Goal: Information Seeking & Learning: Learn about a topic

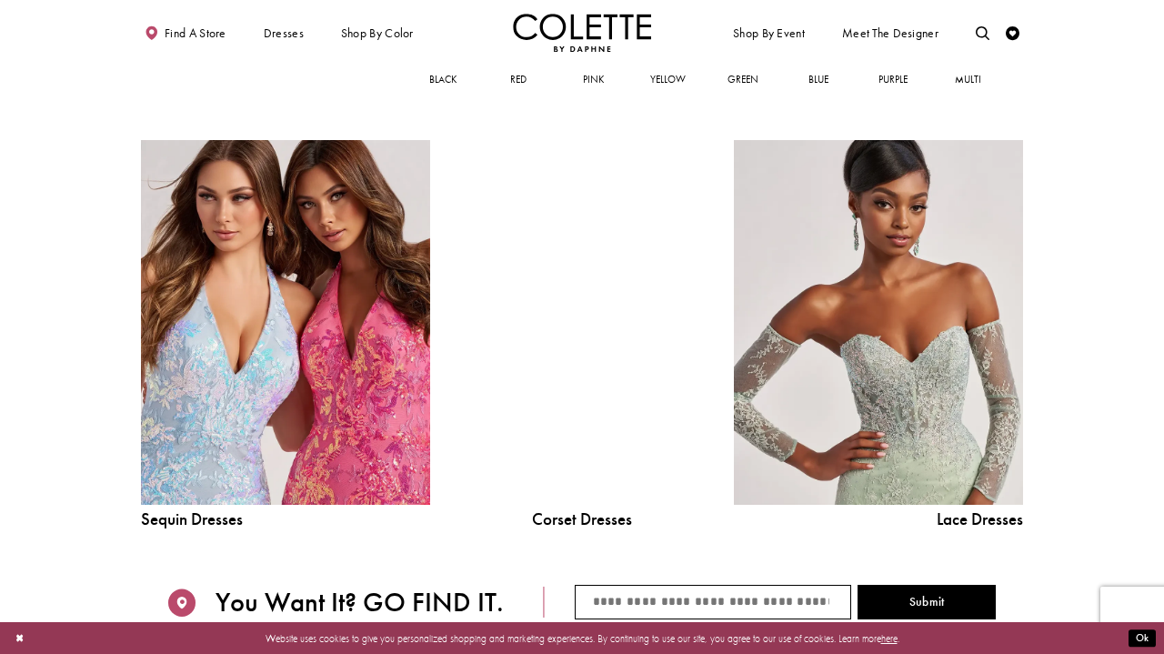
scroll to position [1492, 0]
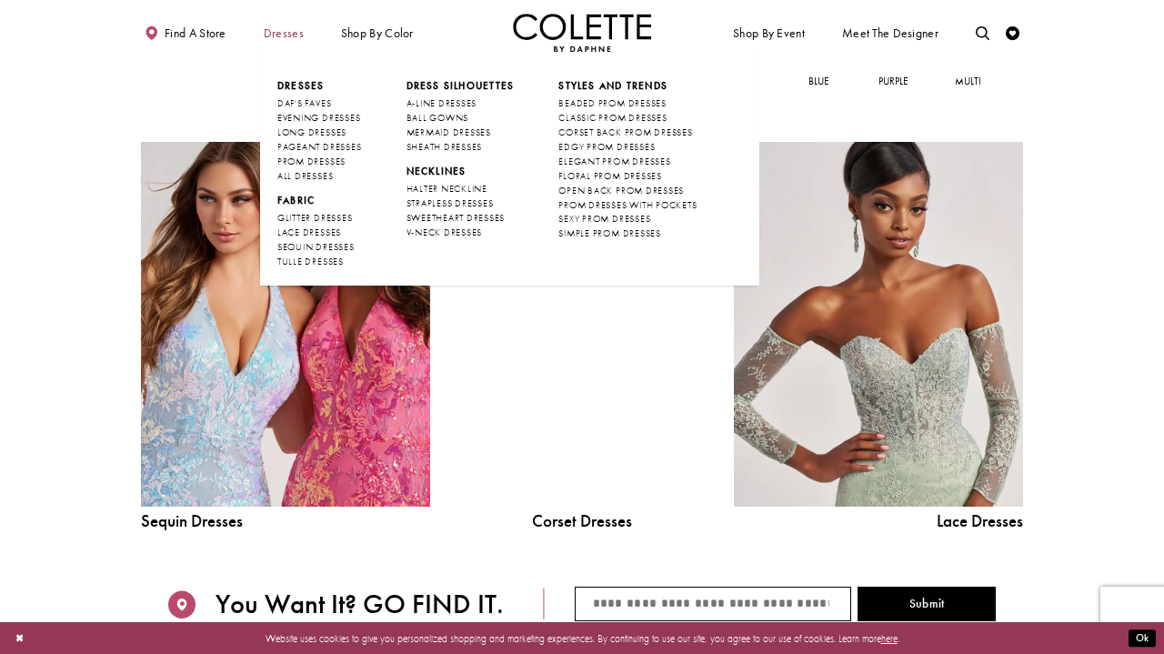
click at [280, 35] on span "Dresses" at bounding box center [284, 33] width 40 height 14
click at [285, 27] on span "Dresses" at bounding box center [284, 33] width 40 height 14
click at [291, 170] on span "ALL DRESSES" at bounding box center [304, 176] width 55 height 12
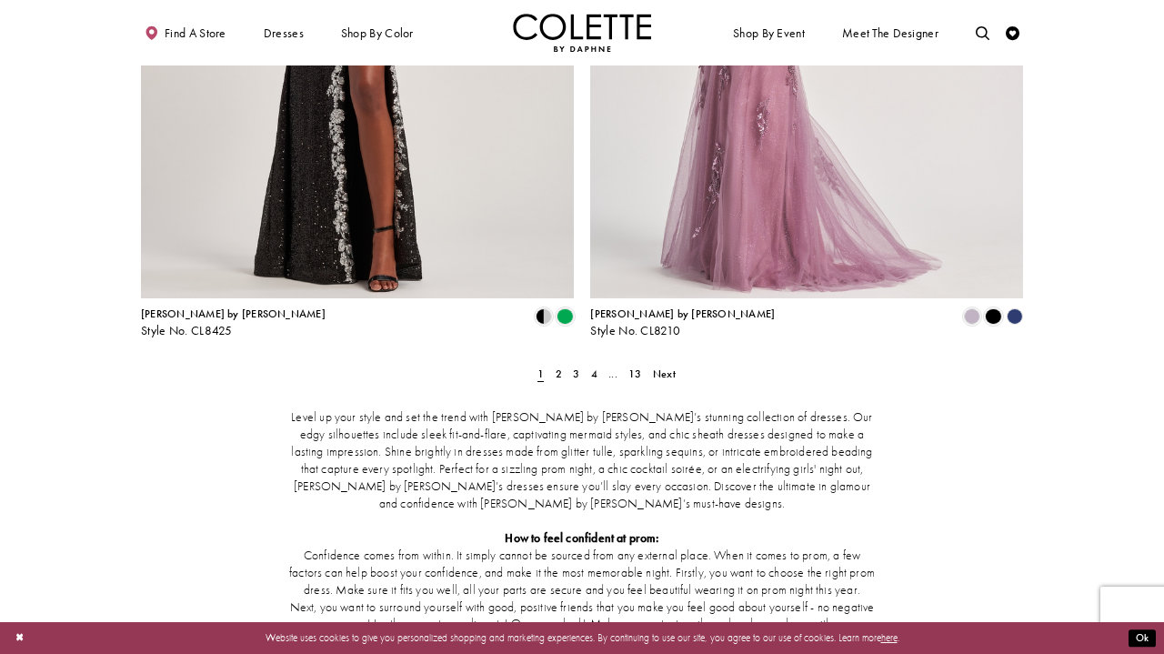
scroll to position [2514, 0]
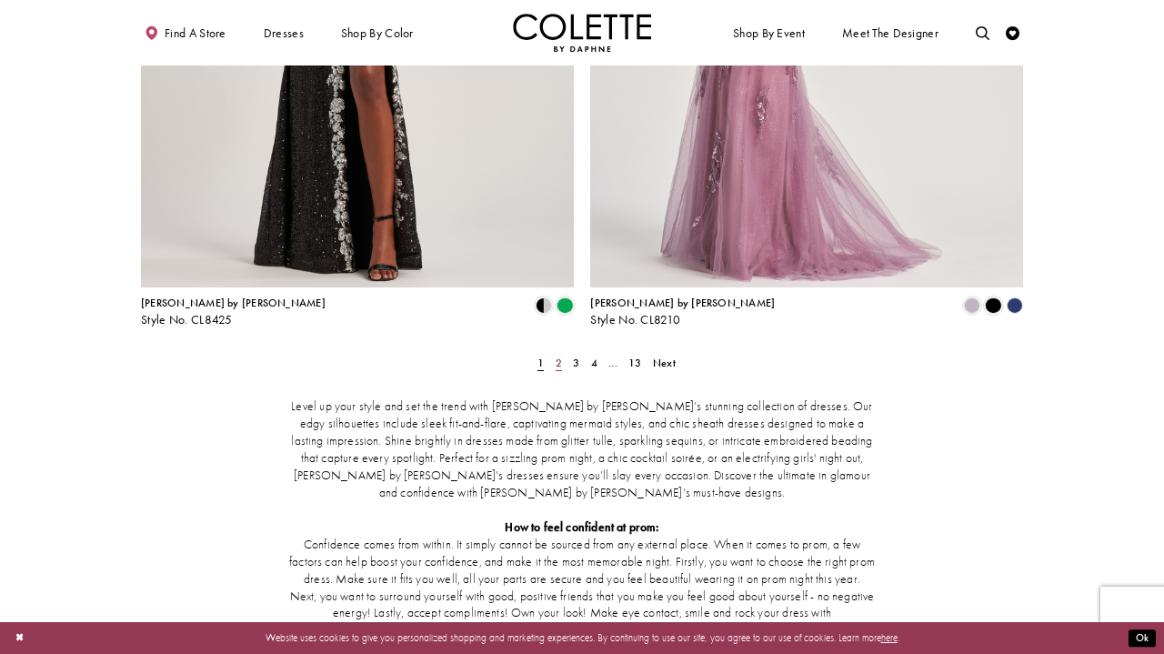
click at [556, 356] on span "2" at bounding box center [559, 363] width 6 height 15
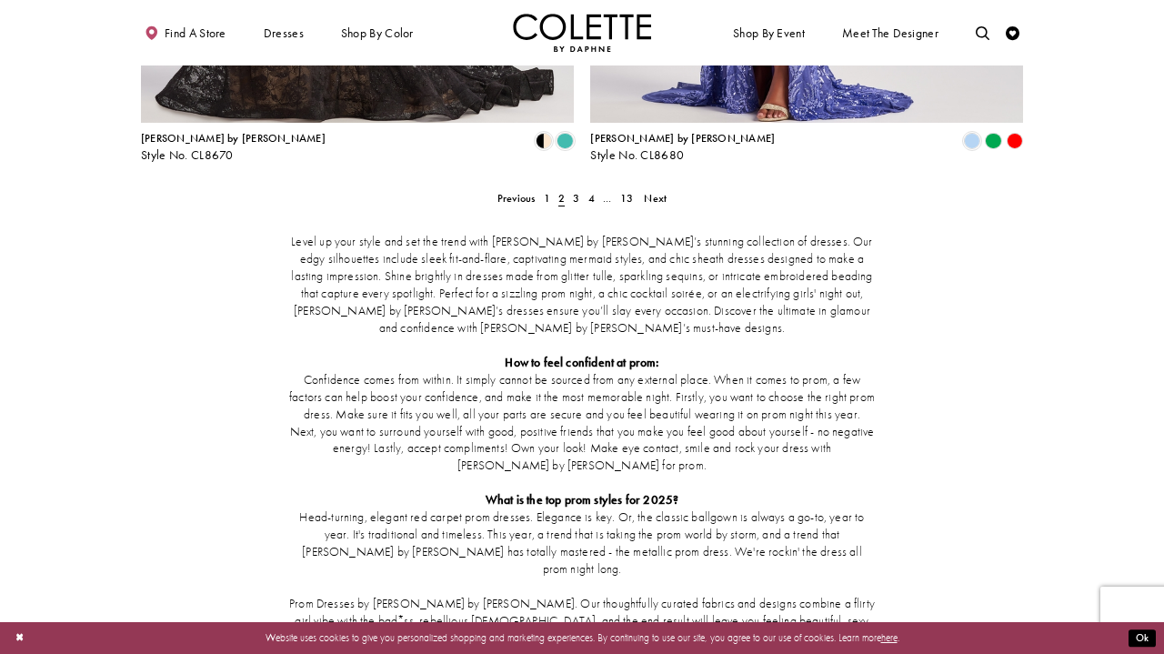
scroll to position [2676, 0]
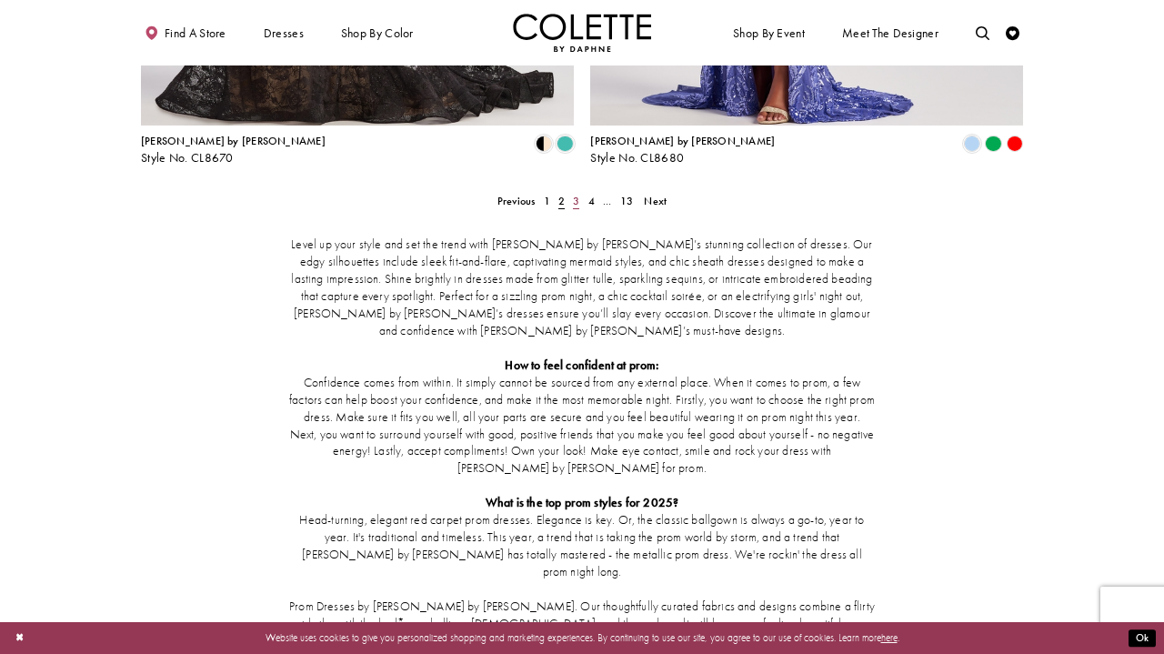
click at [574, 194] on span "3" at bounding box center [576, 201] width 6 height 15
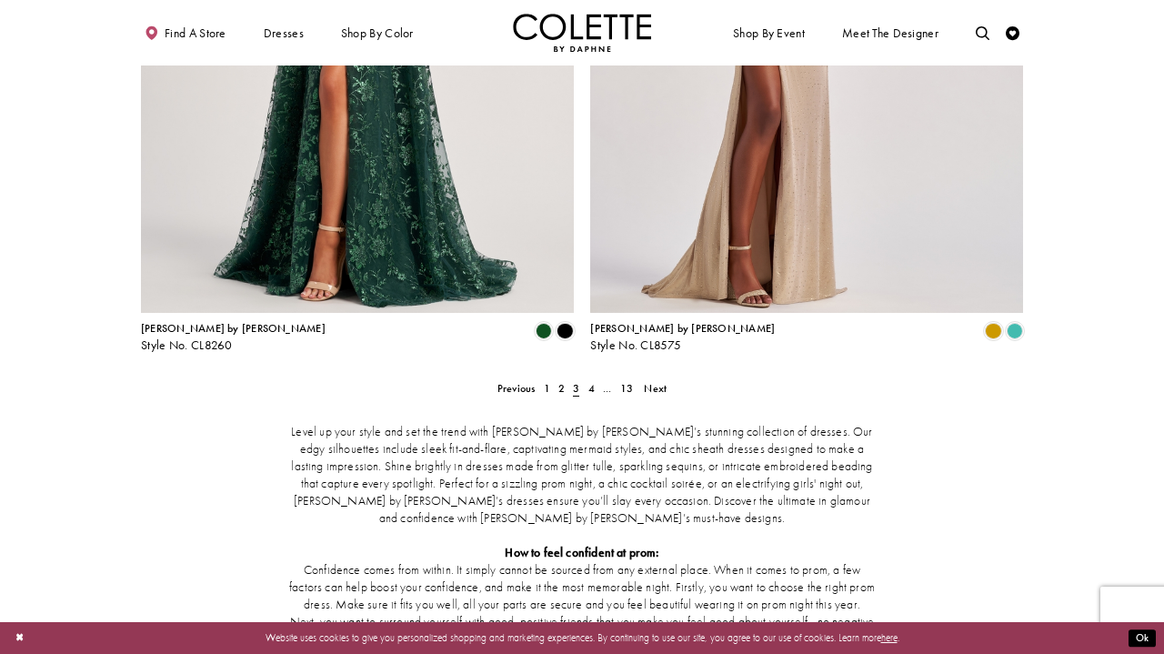
scroll to position [2497, 0]
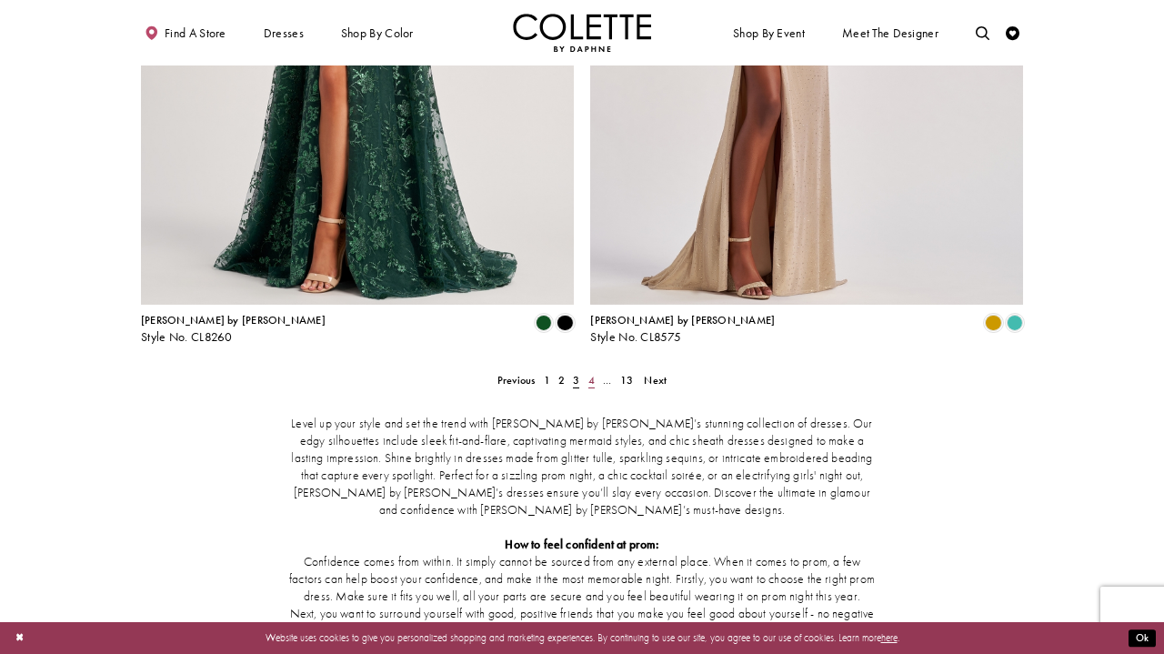
click at [589, 373] on span "4" at bounding box center [591, 380] width 6 height 15
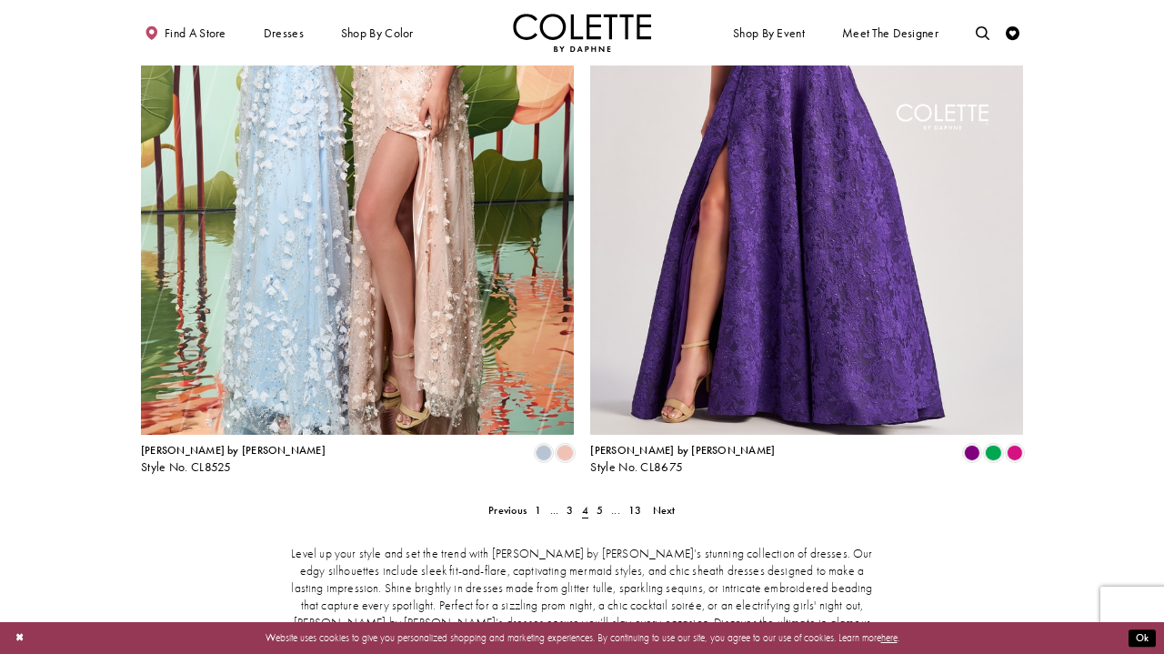
scroll to position [2369, 0]
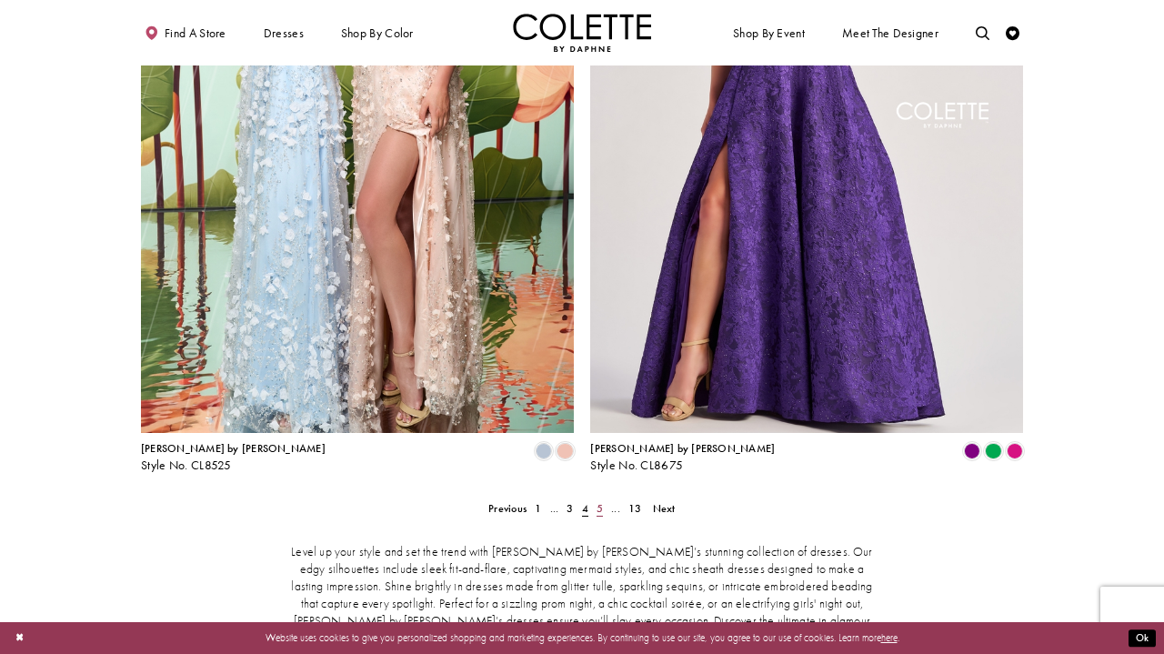
click at [595, 498] on link "5" at bounding box center [599, 508] width 15 height 20
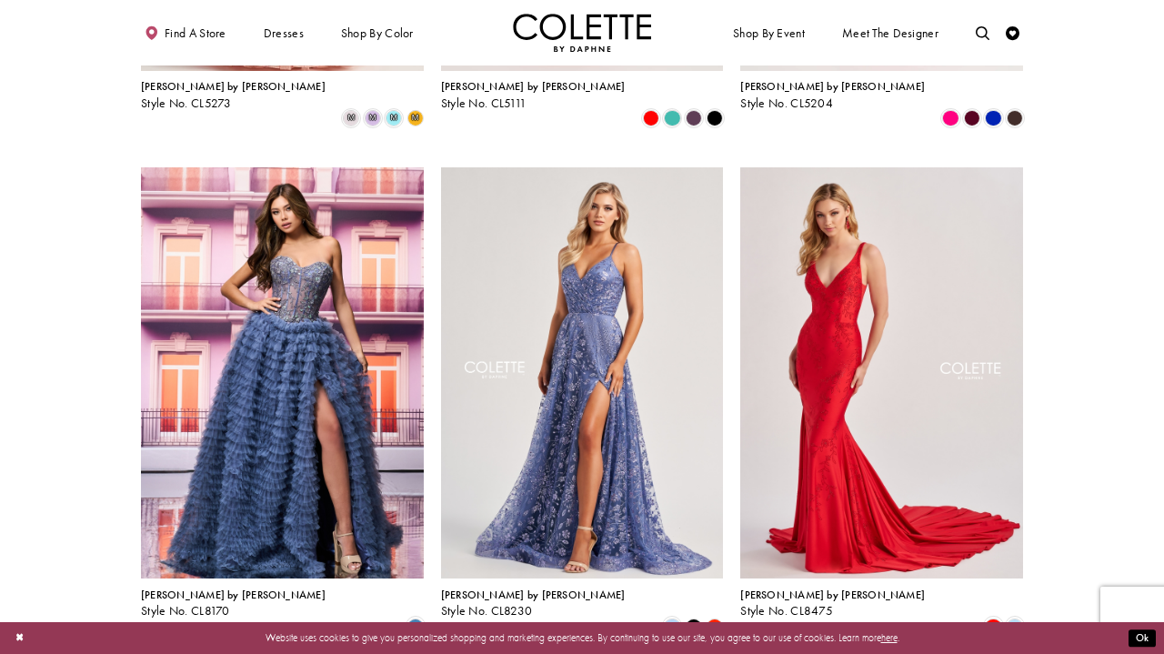
scroll to position [990, 0]
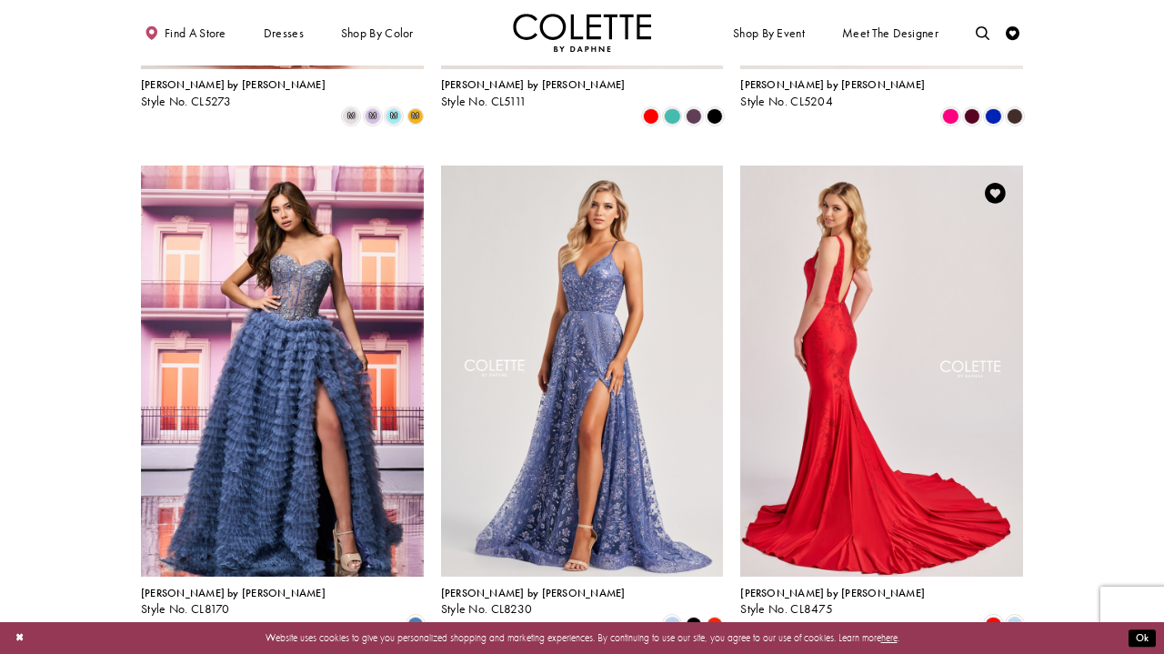
click at [784, 307] on img "Visit Colette by Daphne Style No. CL8475 Page" at bounding box center [881, 370] width 283 height 411
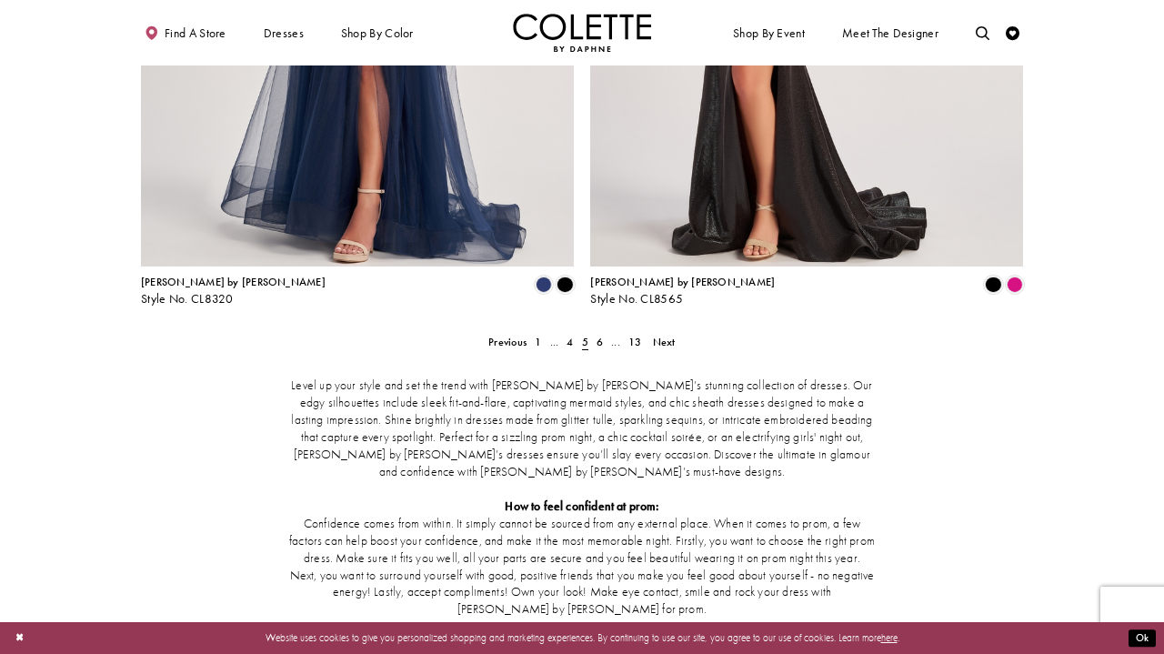
scroll to position [2536, 0]
click at [600, 334] on span "6" at bounding box center [599, 341] width 6 height 15
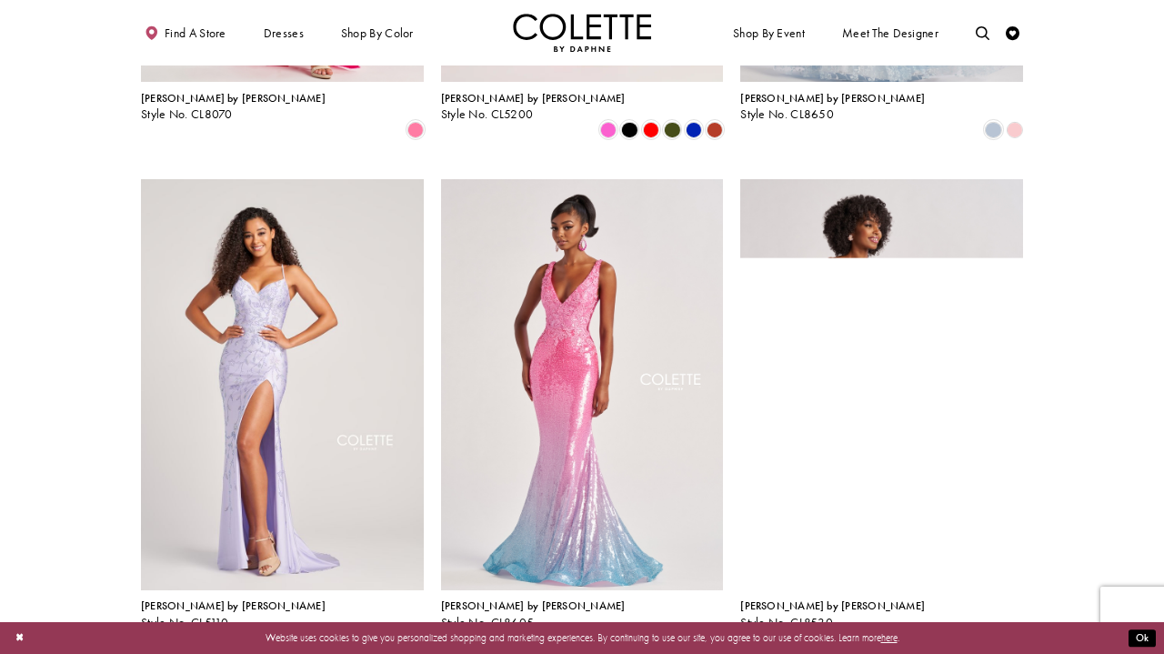
scroll to position [1487, 0]
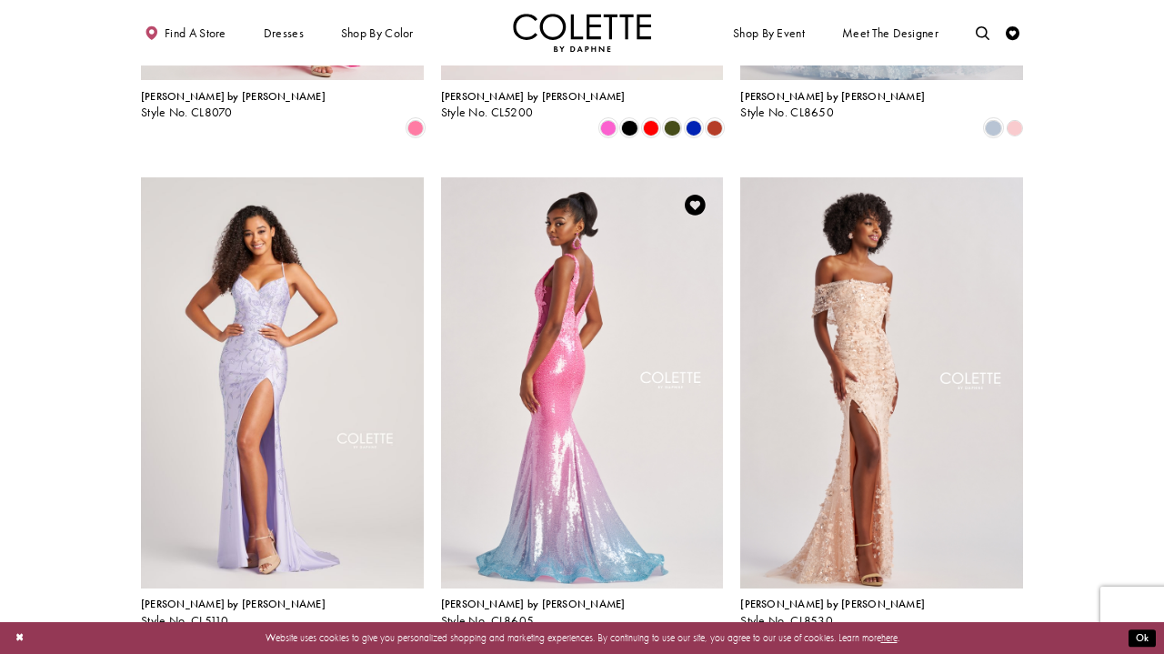
click at [540, 381] on img "Visit Colette by Daphne Style No. CL8605 Page" at bounding box center [582, 382] width 283 height 411
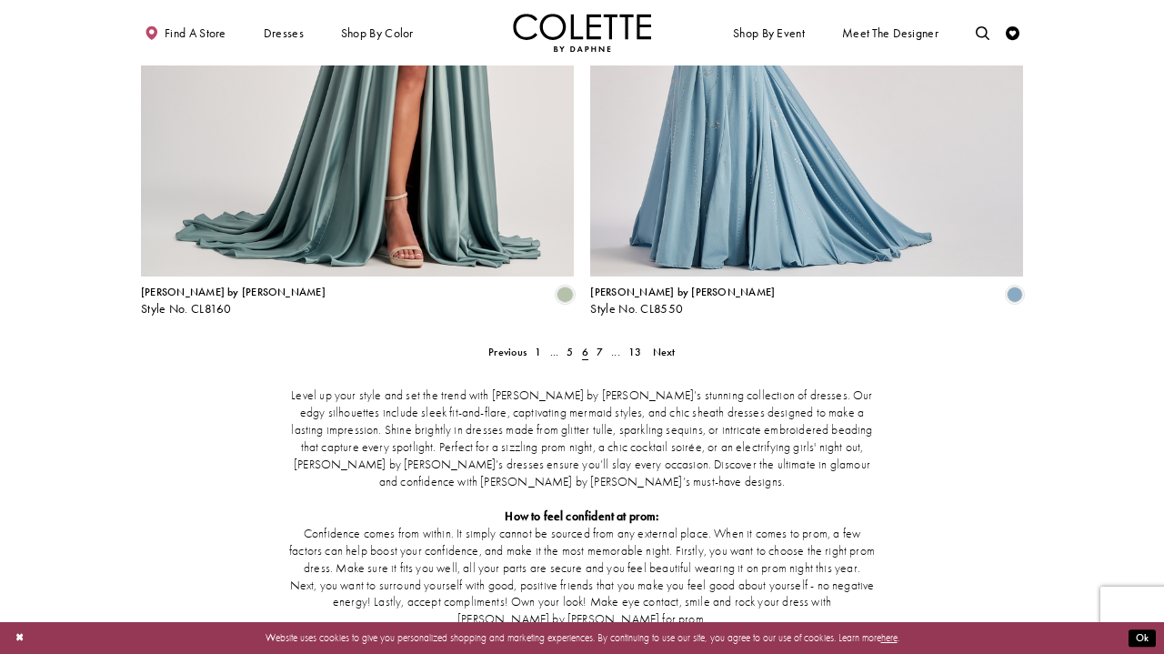
scroll to position [2612, 0]
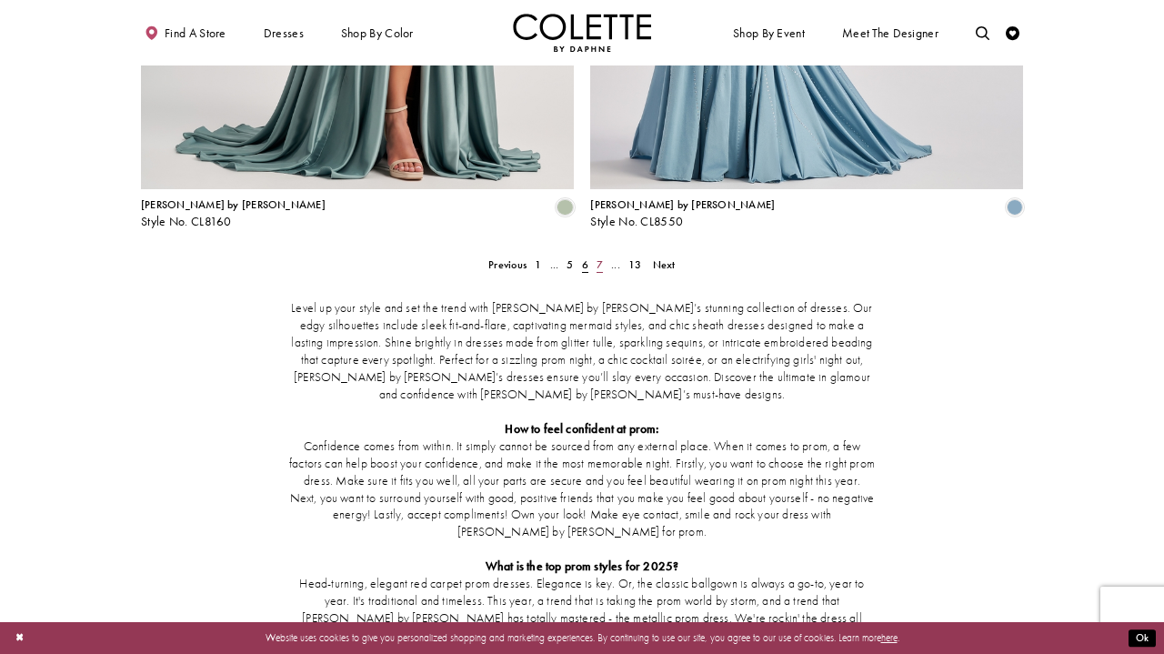
click at [596, 257] on span "7" at bounding box center [599, 264] width 6 height 15
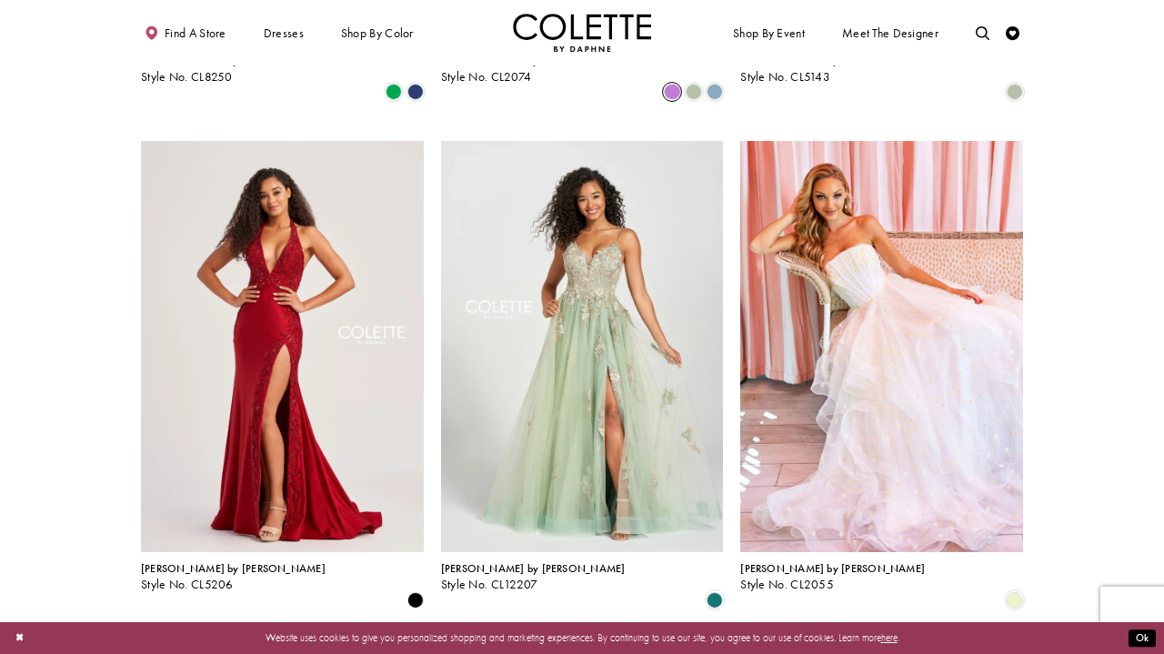
scroll to position [1016, 0]
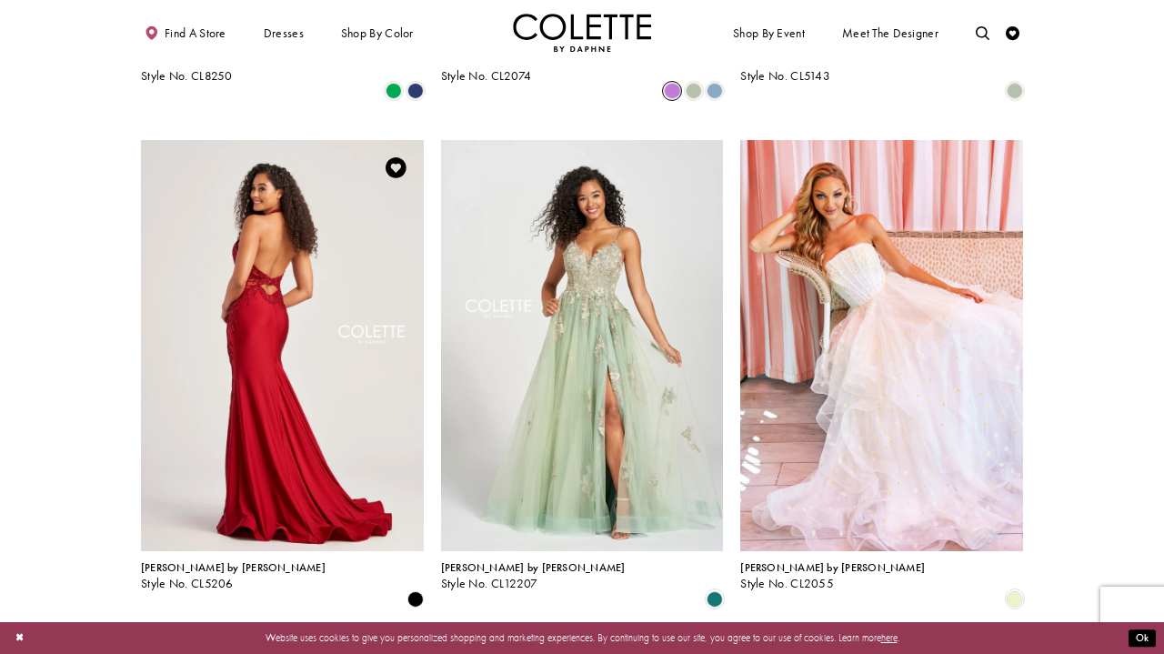
click at [222, 286] on img "Visit Colette by Daphne Style No. CL5206 Page" at bounding box center [282, 345] width 283 height 411
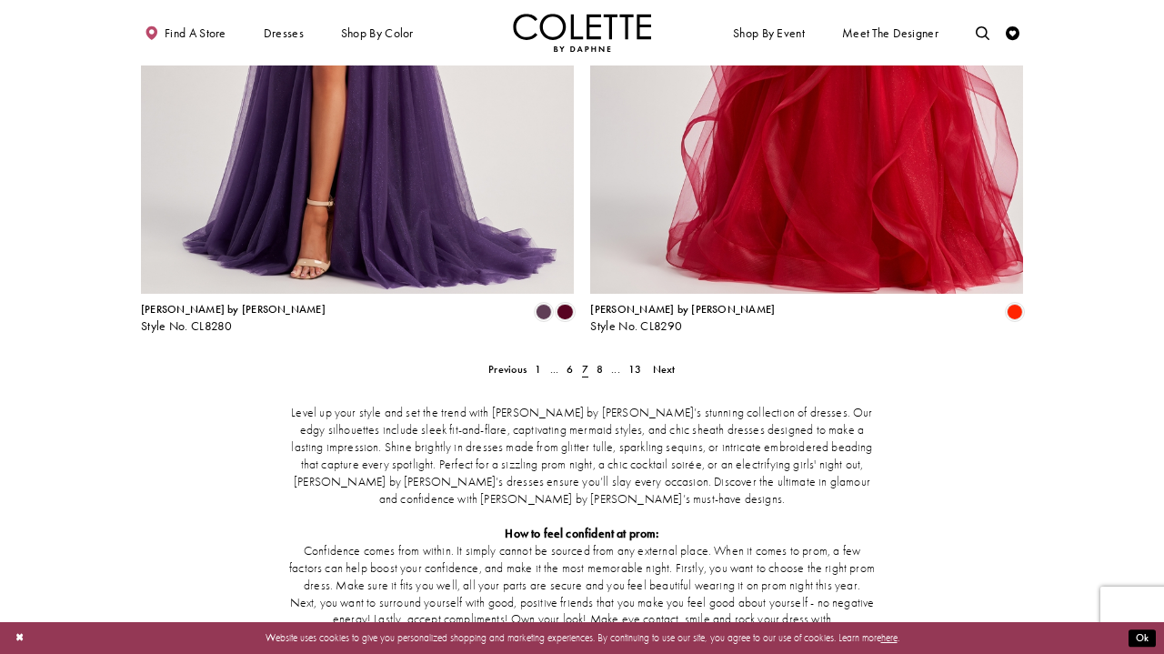
scroll to position [2551, 0]
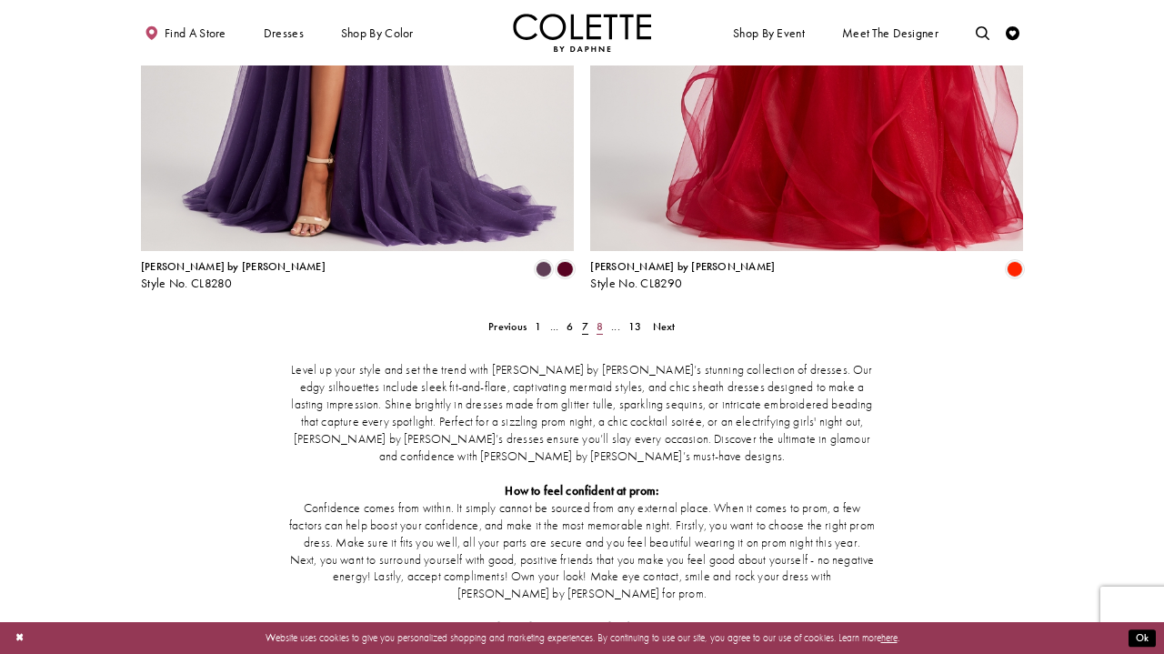
click at [598, 319] on span "8" at bounding box center [599, 326] width 6 height 15
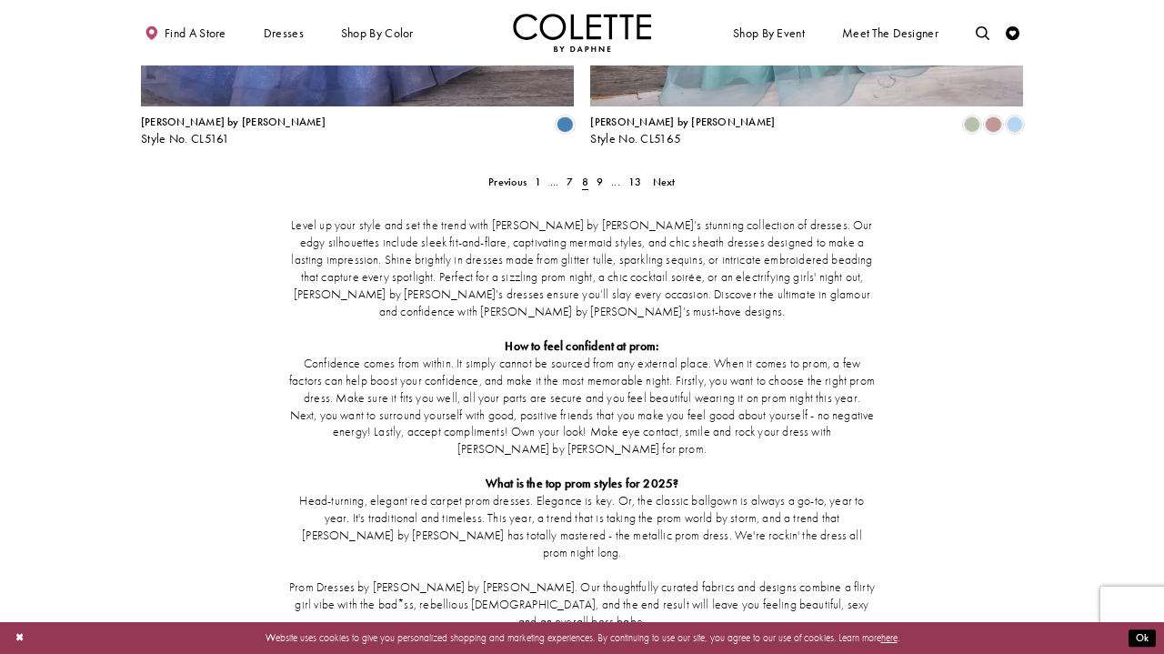
scroll to position [2707, 0]
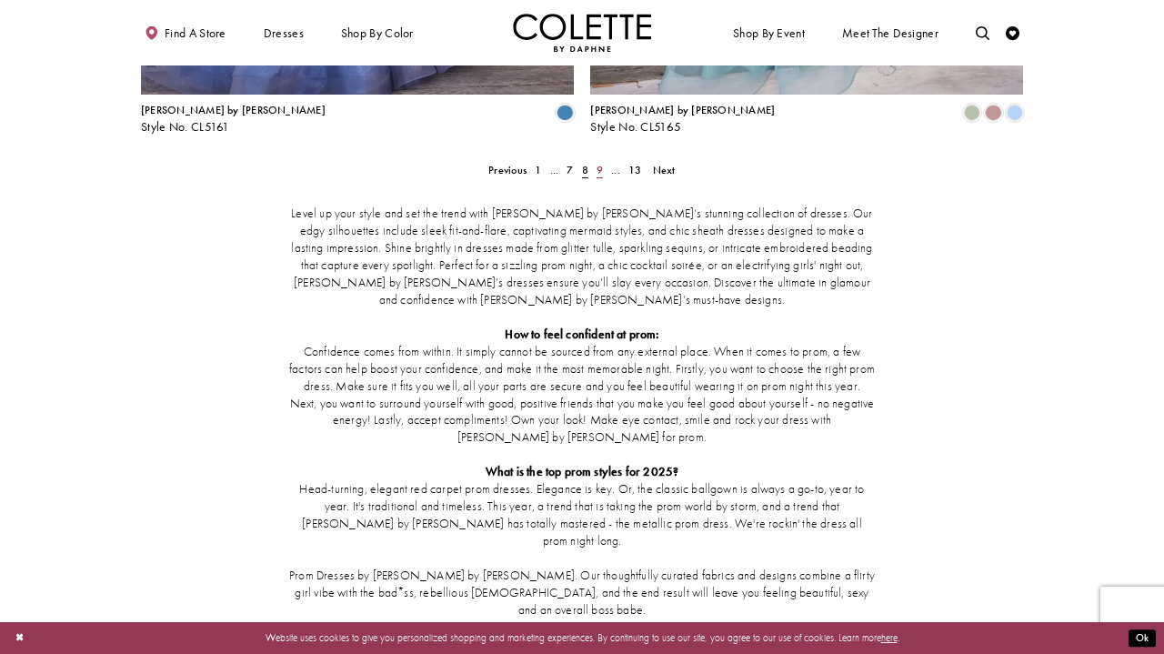
click at [598, 163] on span "9" at bounding box center [599, 170] width 6 height 15
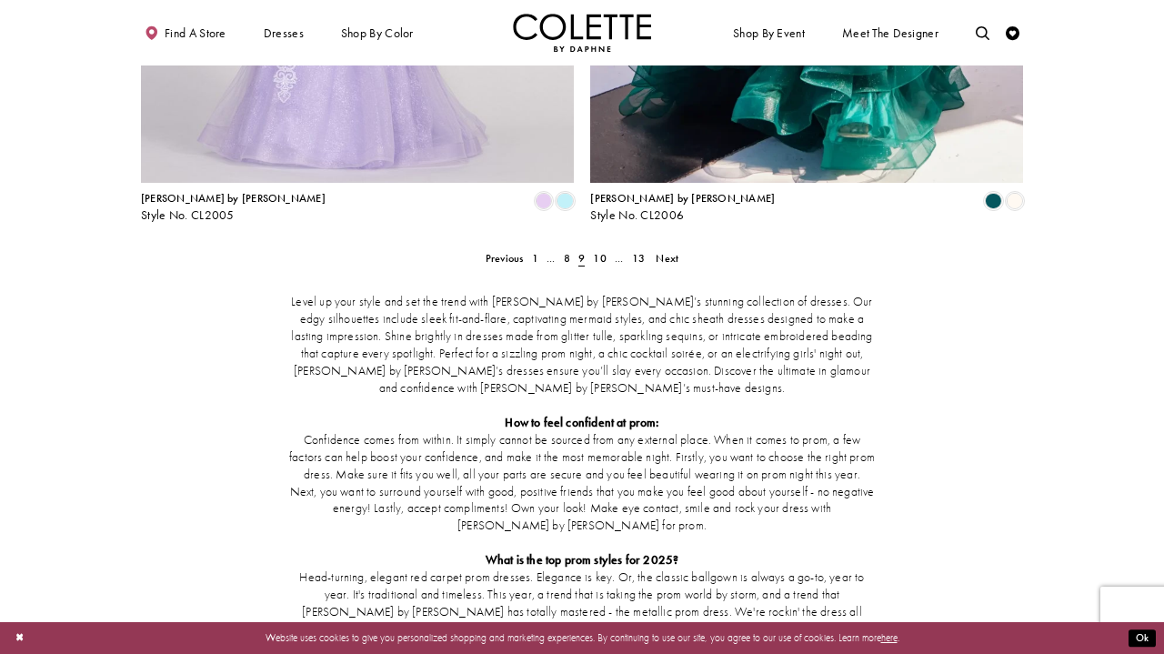
scroll to position [2618, 0]
click at [596, 249] on link "10" at bounding box center [600, 259] width 22 height 20
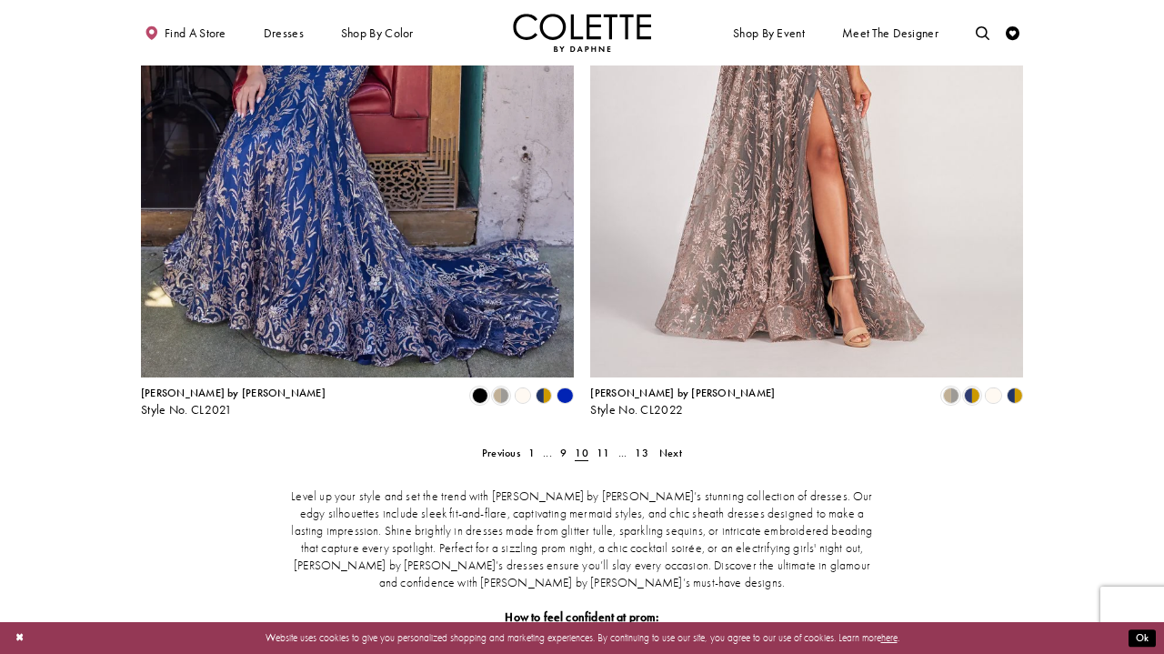
scroll to position [2428, 0]
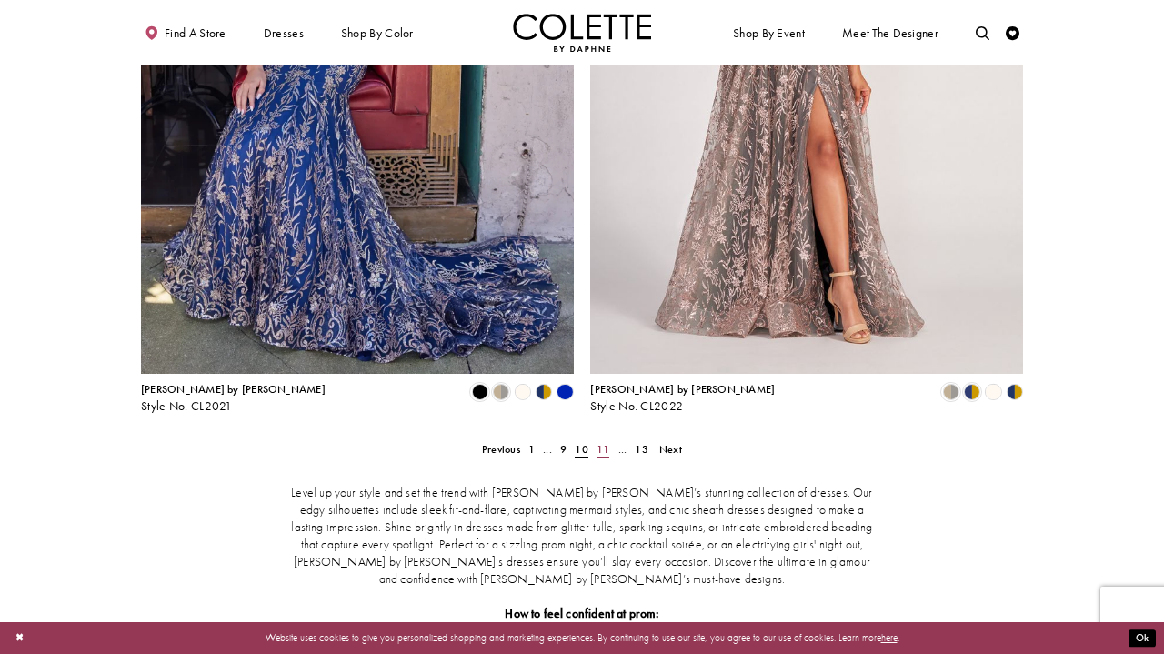
click at [607, 442] on span "11" at bounding box center [602, 449] width 13 height 15
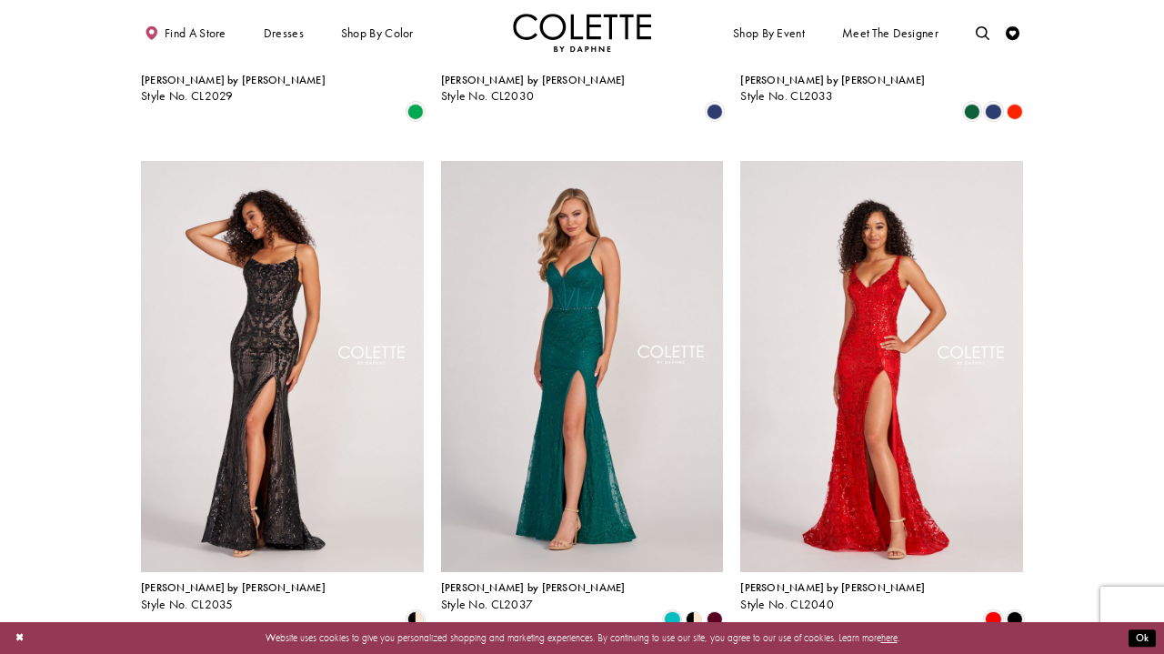
scroll to position [1505, 0]
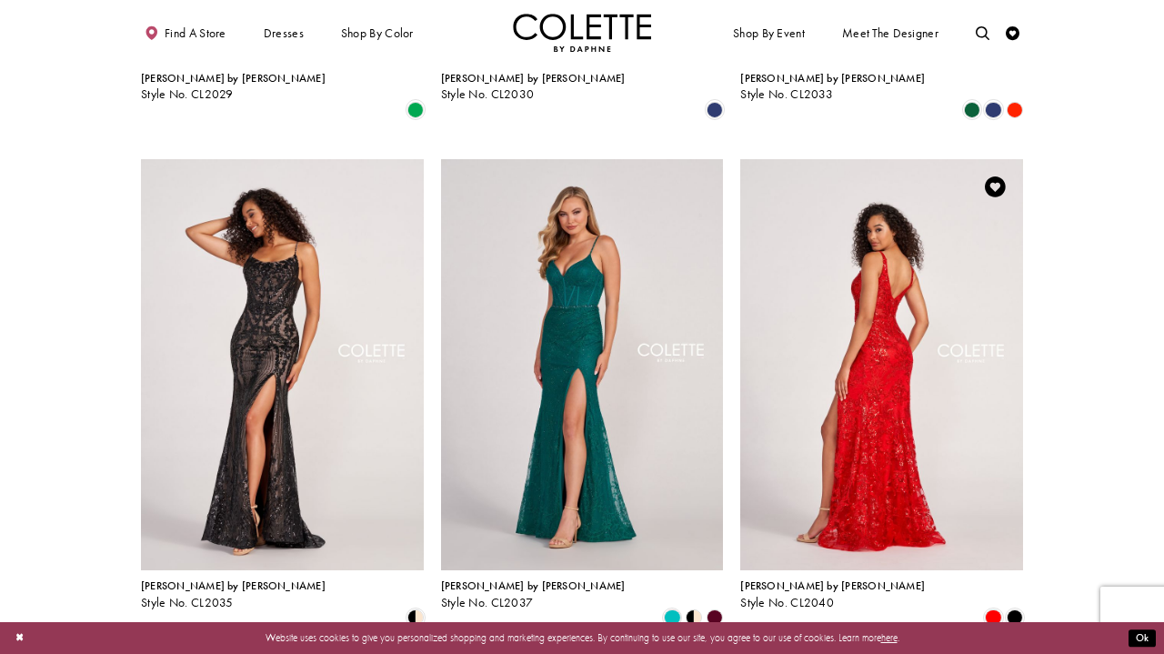
click at [787, 378] on img "Visit Colette by Daphne Style No. CL2040 Page" at bounding box center [881, 364] width 283 height 411
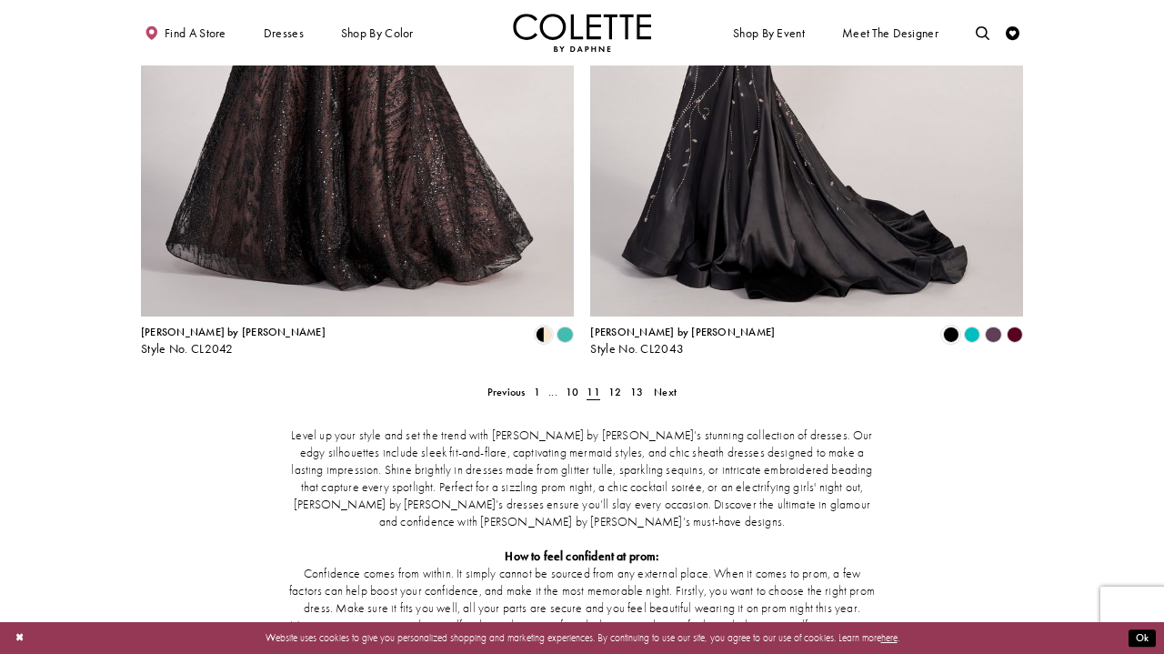
scroll to position [2489, 0]
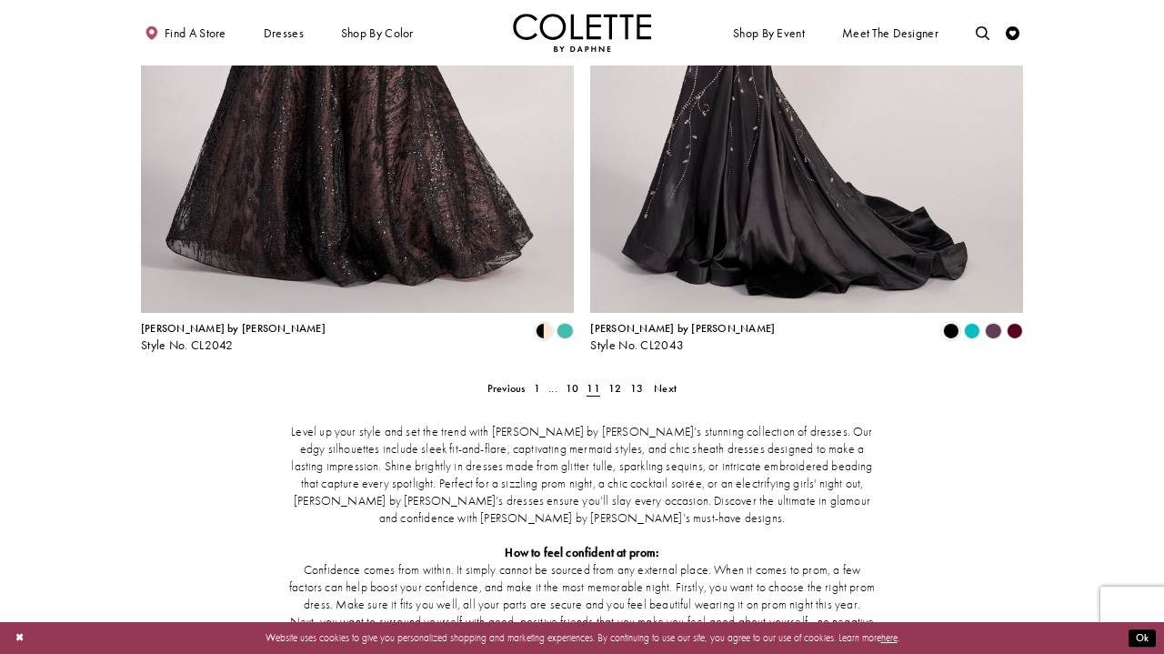
click at [603, 378] on span "11" at bounding box center [594, 388] width 22 height 20
click at [615, 381] on span "12" at bounding box center [614, 388] width 13 height 15
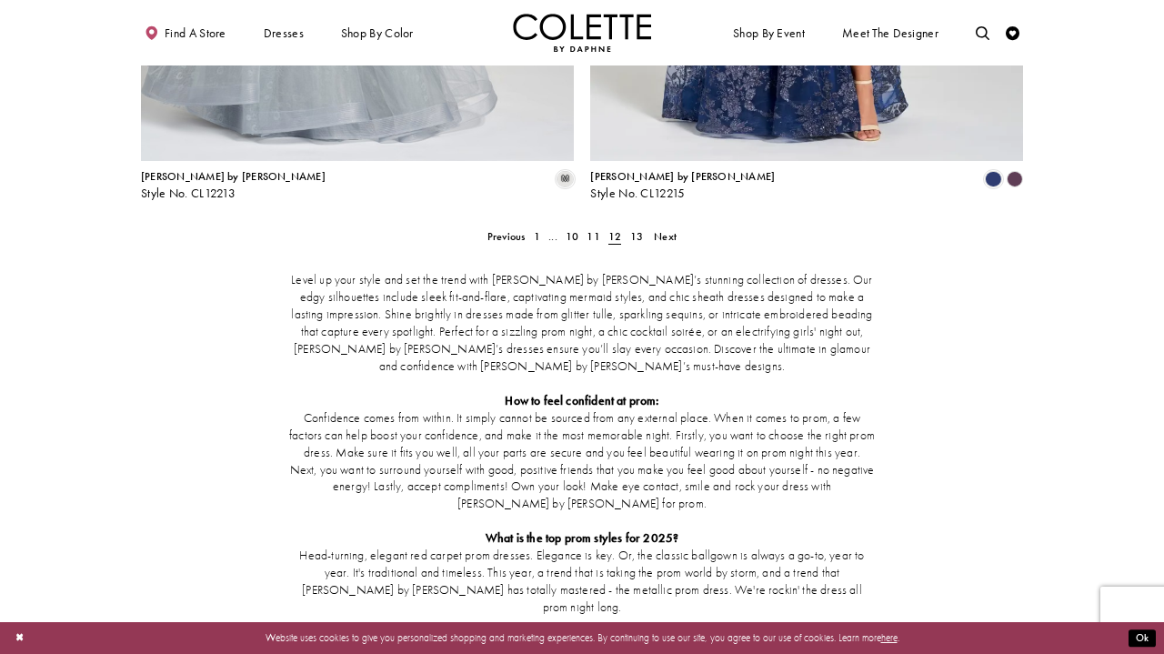
scroll to position [2615, 0]
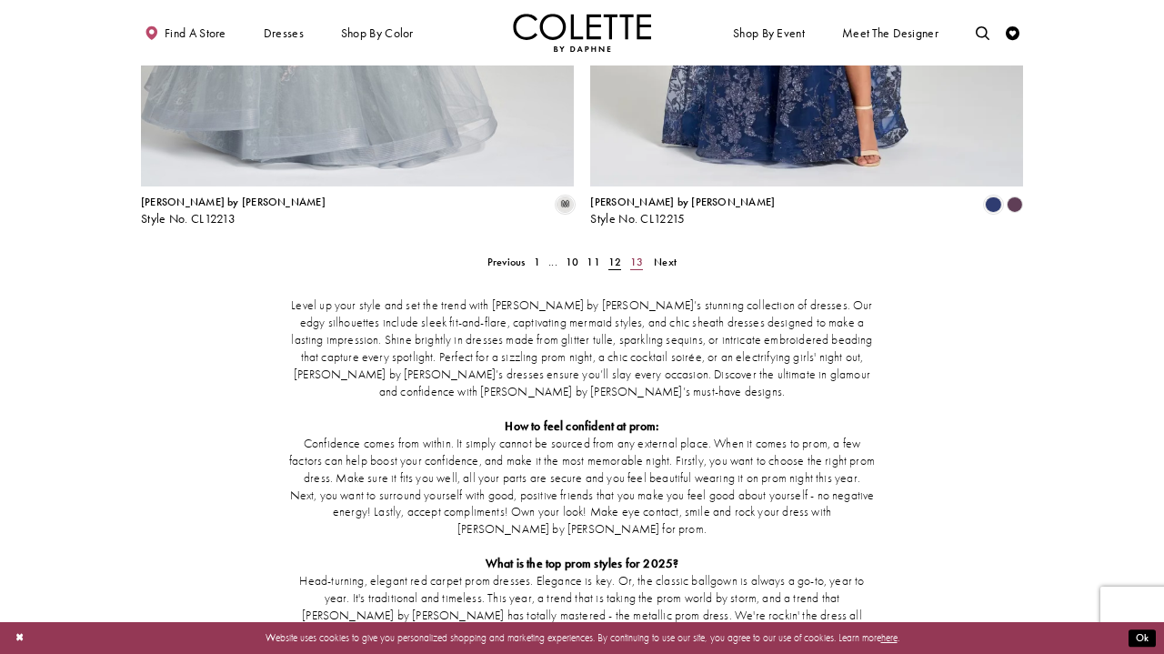
click at [635, 255] on span "13" at bounding box center [636, 262] width 13 height 15
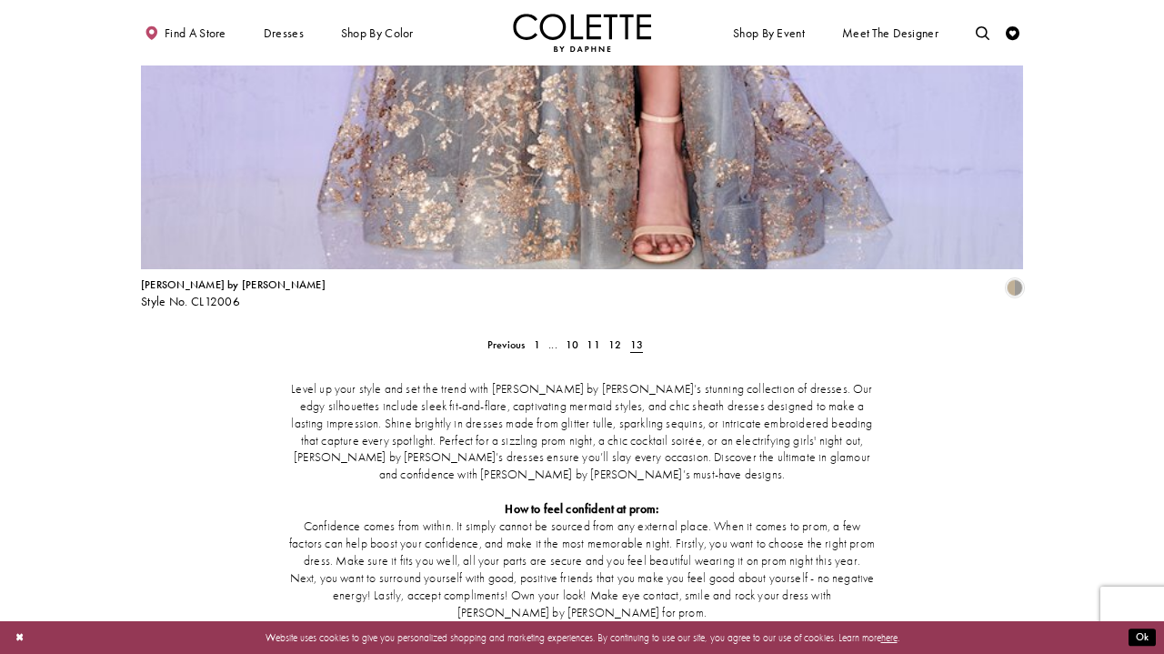
scroll to position [2679, 0]
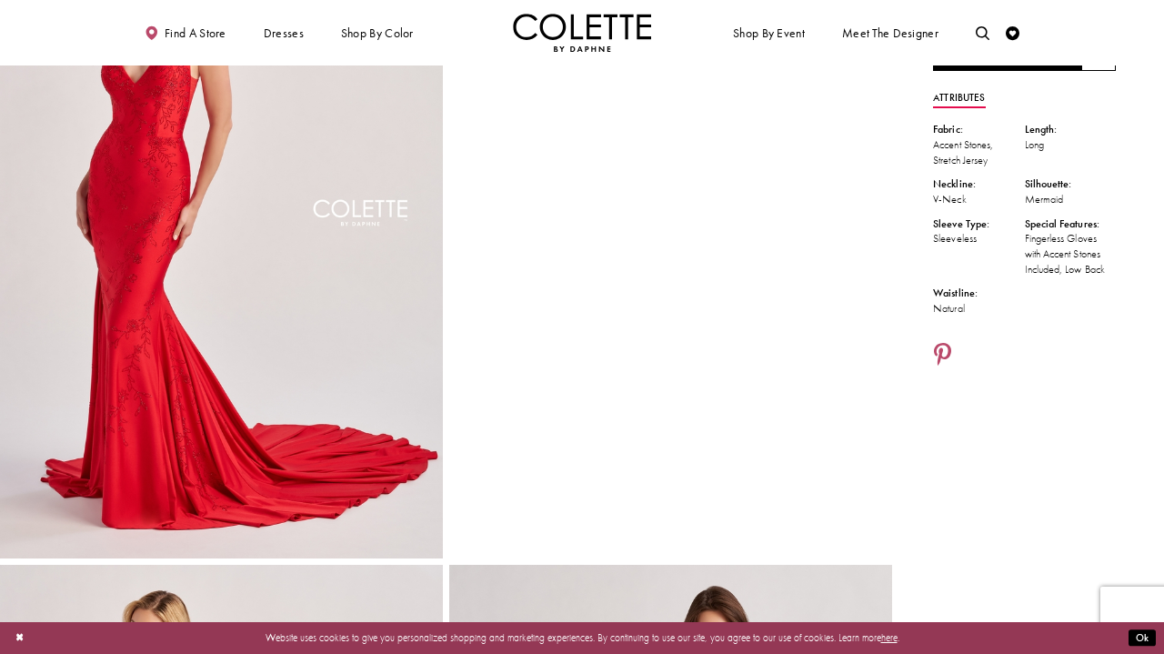
scroll to position [177, 0]
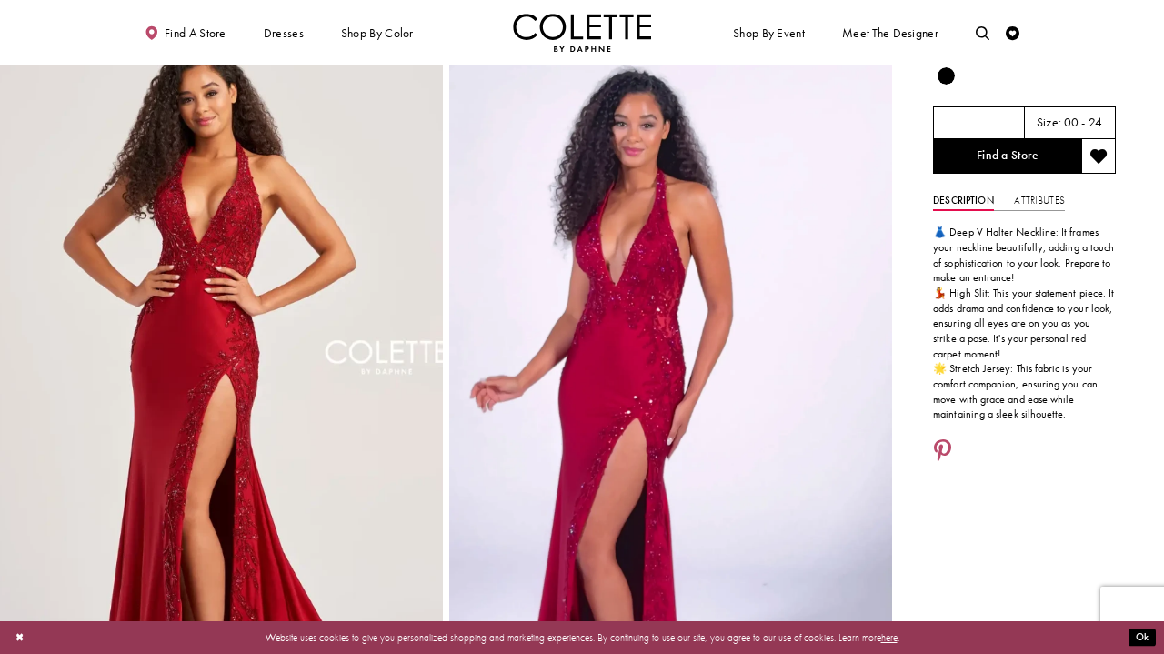
scroll to position [68, 0]
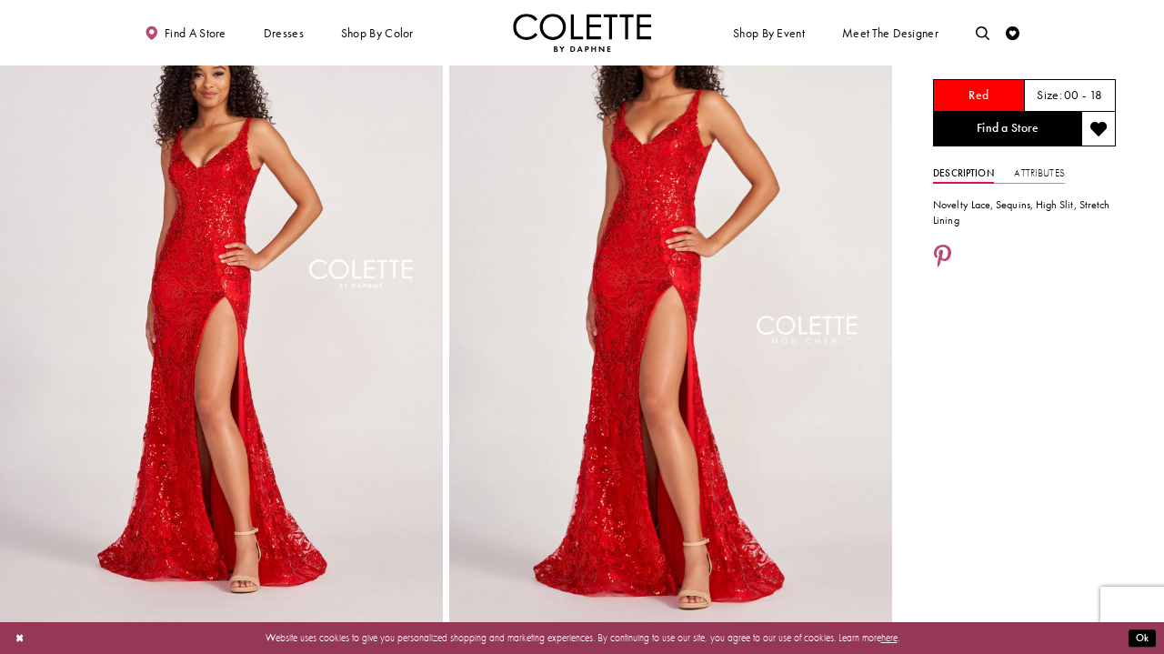
scroll to position [99, 0]
